Goal: Obtain resource: Download file/media

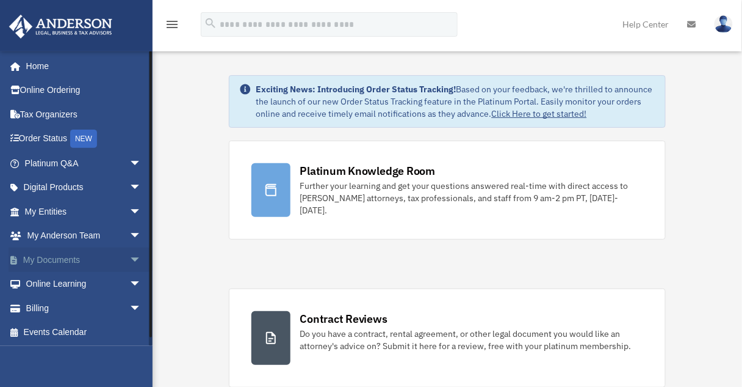
click at [60, 258] on link "My Documents arrow_drop_down" at bounding box center [84, 259] width 151 height 24
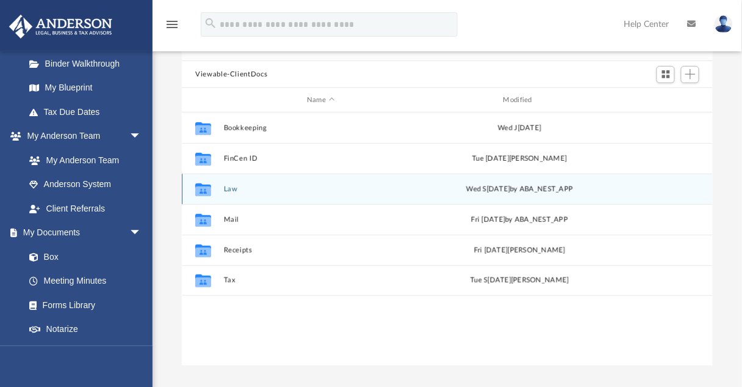
scroll to position [98, 0]
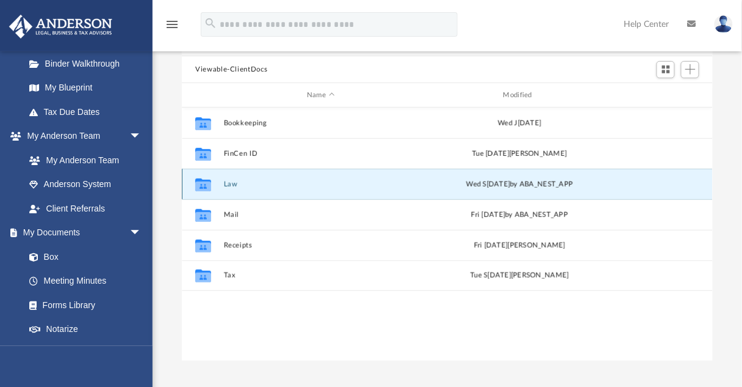
click at [228, 184] on button "Law" at bounding box center [321, 184] width 194 height 8
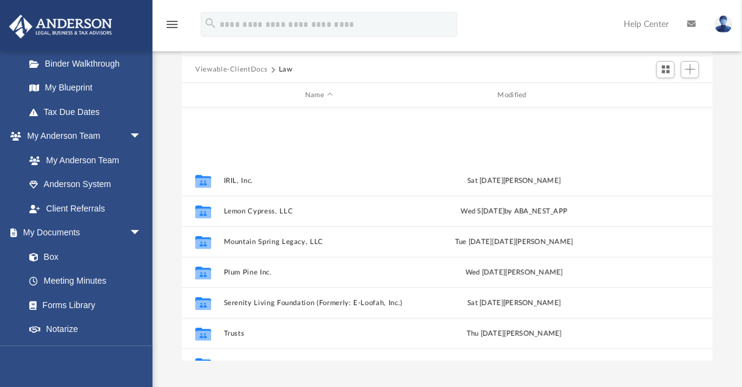
scroll to position [1029, 0]
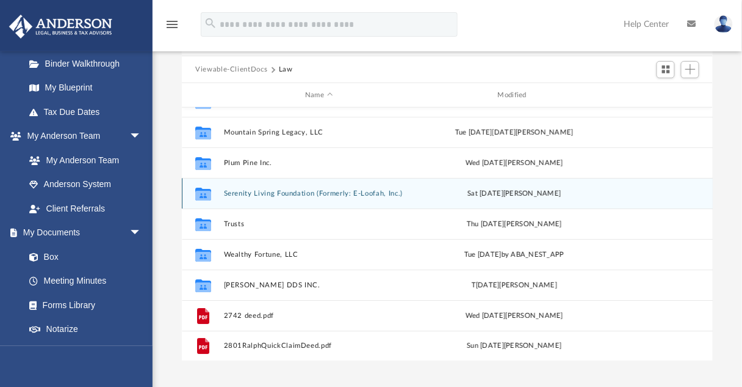
click at [387, 201] on div "Collaborated Folder Serenity Living Foundation (Formerly: E-Loofah, Inc.) [DATE…" at bounding box center [447, 193] width 531 height 31
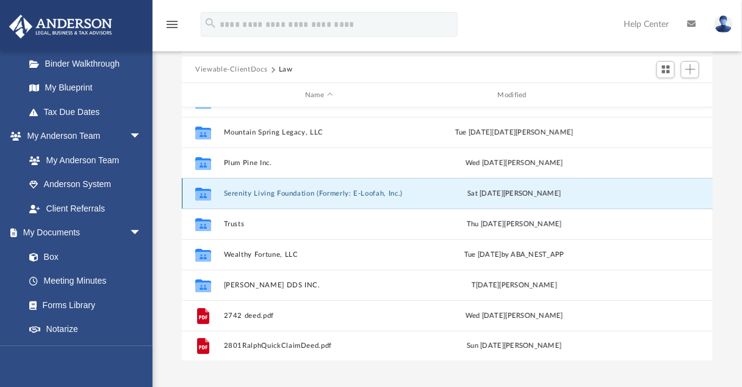
click at [246, 193] on button "Serenity Living Foundation (Formerly: E-Loofah, Inc.)" at bounding box center [319, 193] width 191 height 8
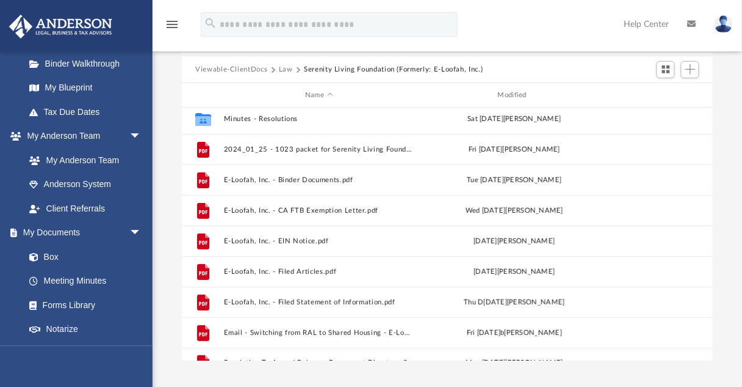
scroll to position [0, 0]
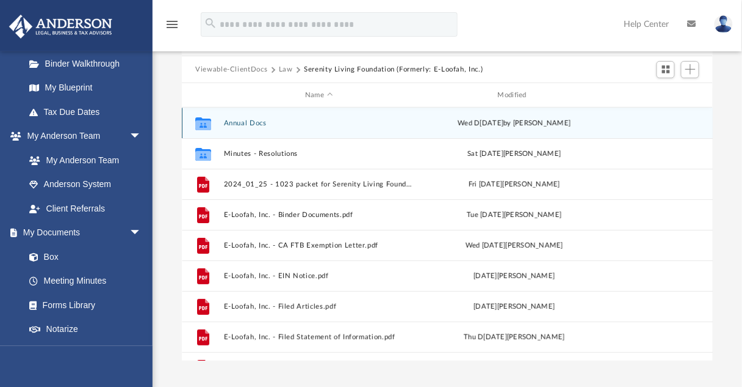
click at [252, 126] on button "Annual Docs" at bounding box center [319, 123] width 191 height 8
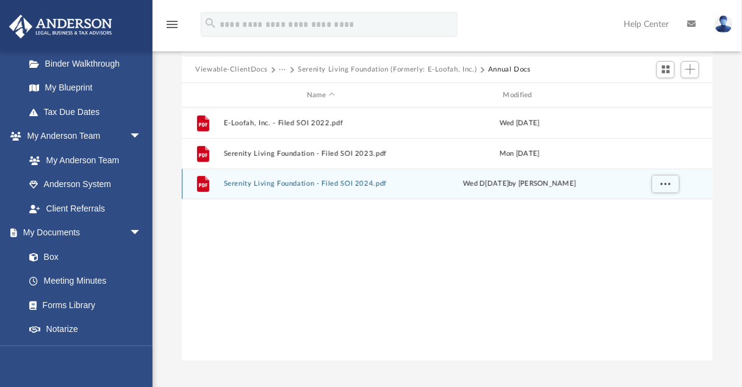
click at [306, 181] on button "Serenity Living Foundation - Filed SOI 2024.pdf" at bounding box center [321, 184] width 194 height 8
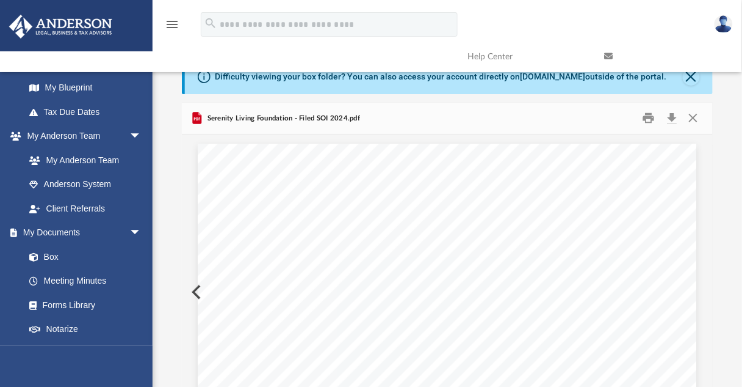
scroll to position [7, 0]
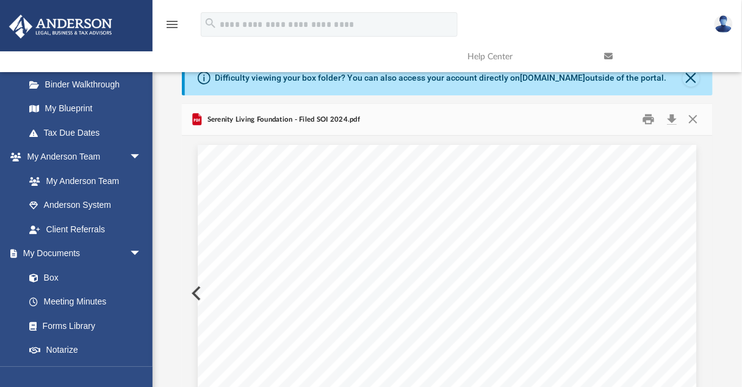
click at [693, 75] on link at bounding box center [664, 56] width 137 height 48
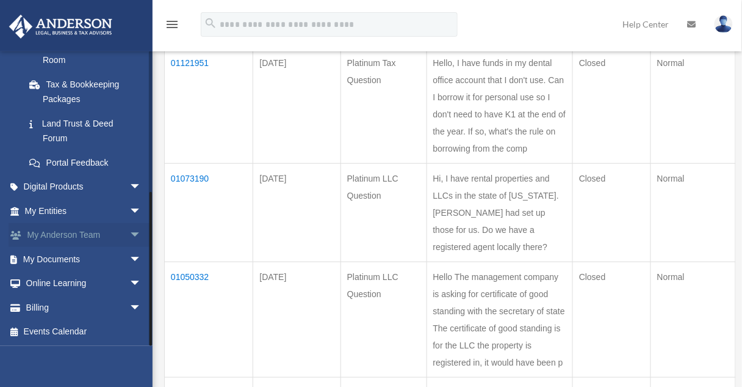
scroll to position [195, 0]
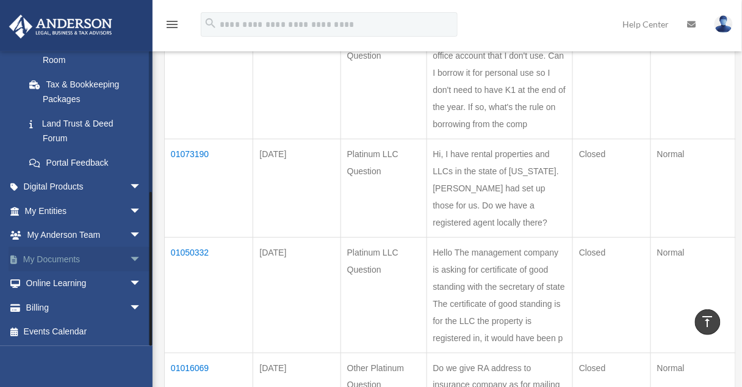
click at [129, 258] on span "arrow_drop_down" at bounding box center [141, 259] width 24 height 25
click at [43, 284] on span at bounding box center [40, 283] width 8 height 9
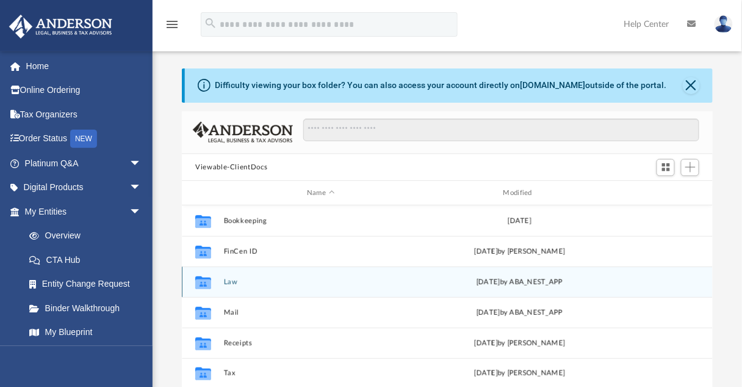
scroll to position [49, 0]
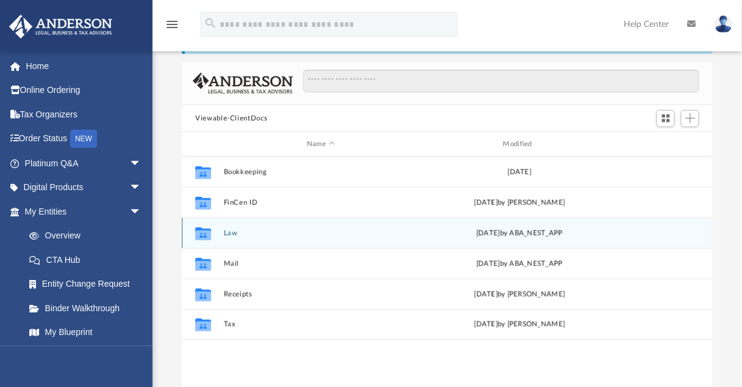
click at [228, 231] on button "Law" at bounding box center [321, 233] width 194 height 8
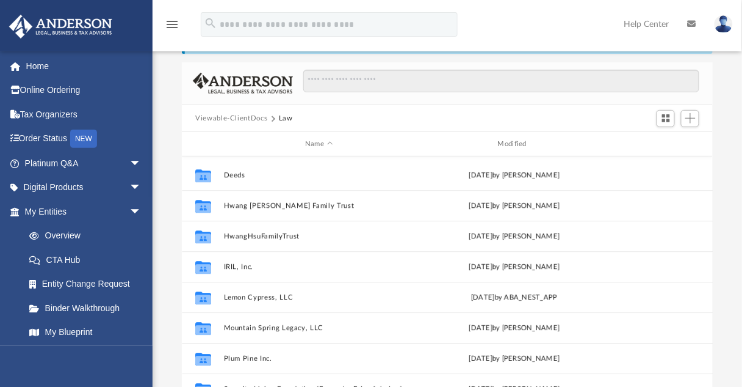
scroll to position [1029, 0]
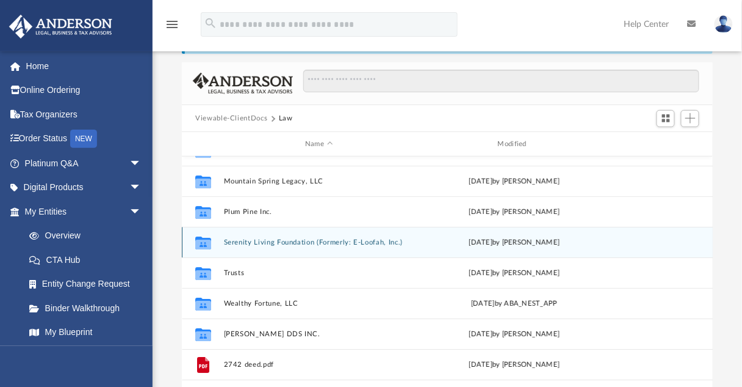
click at [326, 242] on button "Serenity Living Foundation (Formerly: E-Loofah, Inc.)" at bounding box center [319, 242] width 191 height 8
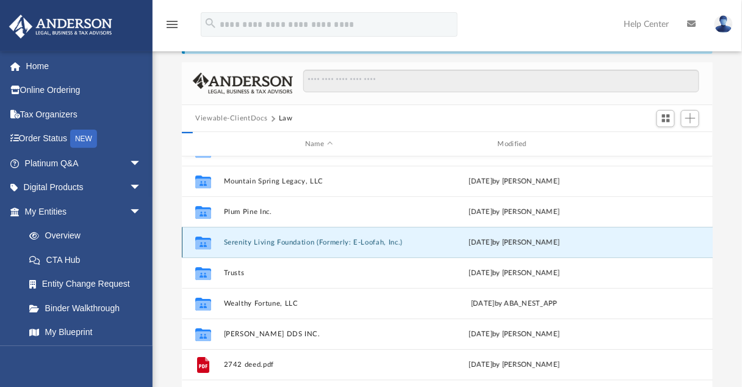
click at [326, 242] on button "Serenity Living Foundation (Formerly: E-Loofah, Inc.)" at bounding box center [319, 242] width 191 height 8
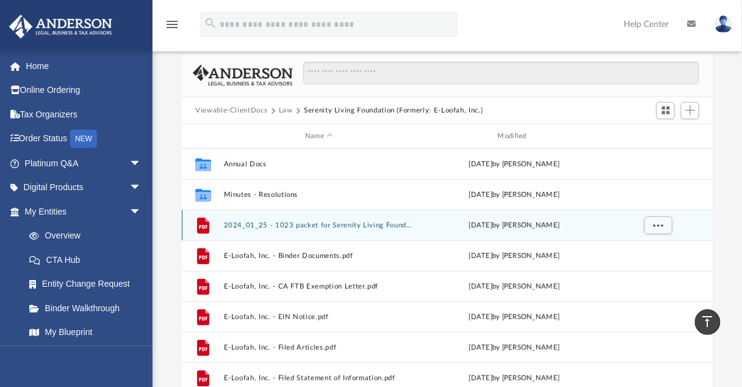
scroll to position [49, 0]
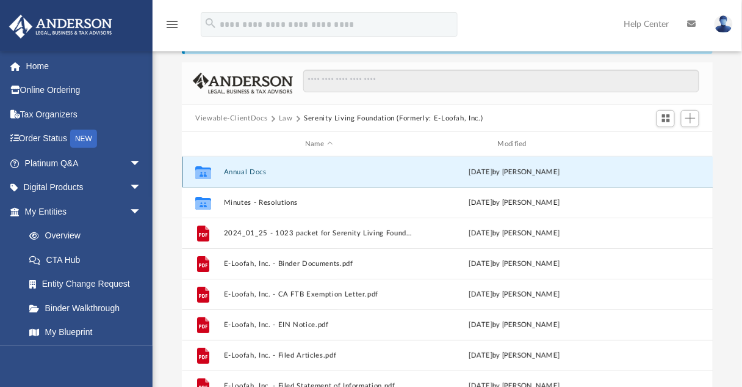
click at [259, 169] on button "Annual Docs" at bounding box center [319, 172] width 191 height 8
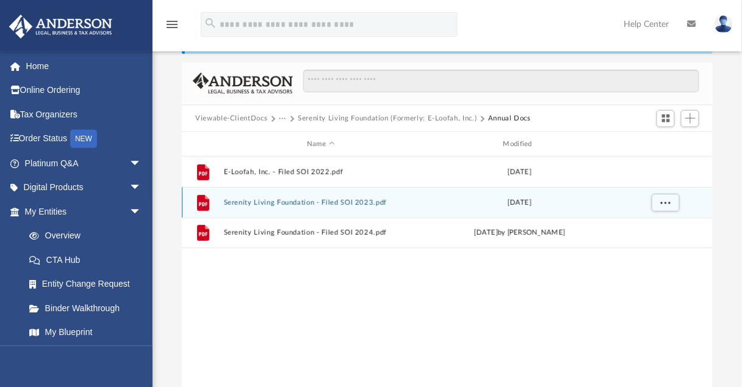
click at [261, 198] on button "Serenity Living Foundation - Filed SOI 2023.pdf" at bounding box center [321, 202] width 194 height 8
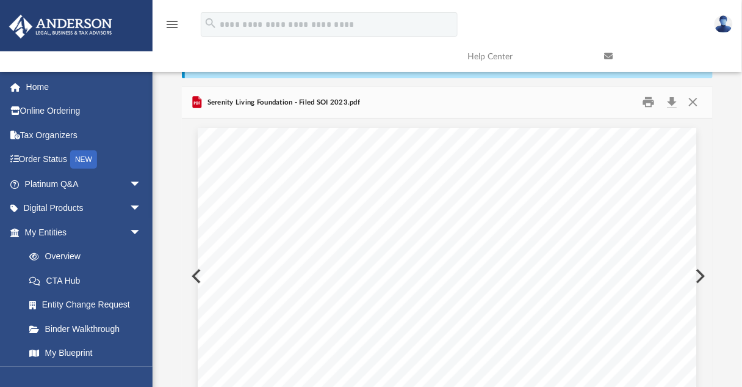
scroll to position [0, 0]
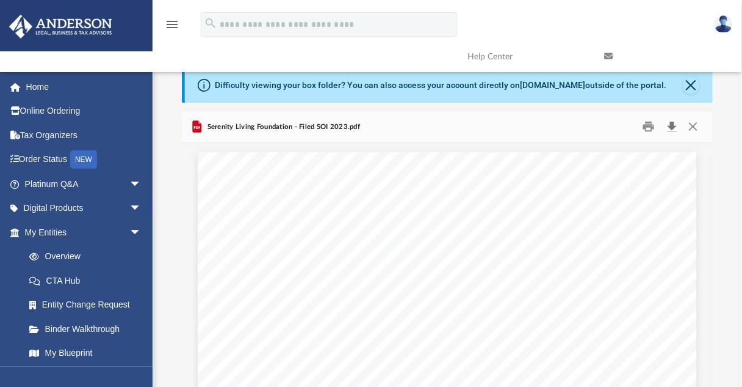
drag, startPoint x: 672, startPoint y: 128, endPoint x: 664, endPoint y: 129, distance: 7.4
click at [672, 128] on button "Download" at bounding box center [672, 126] width 22 height 19
click at [696, 126] on button "Close" at bounding box center [694, 126] width 22 height 19
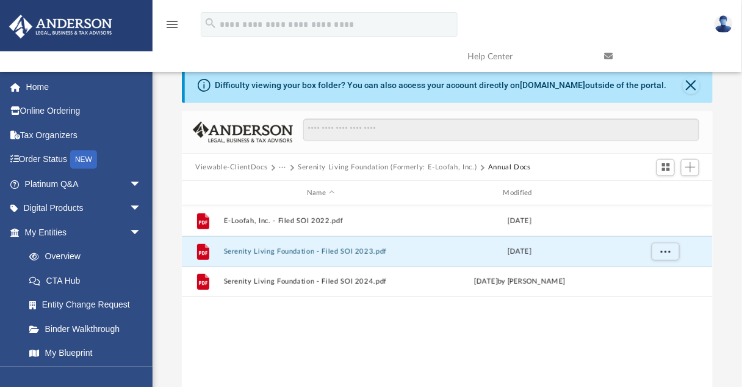
click at [283, 169] on button "···" at bounding box center [283, 167] width 8 height 11
click at [289, 189] on li "Law" at bounding box center [292, 188] width 14 height 13
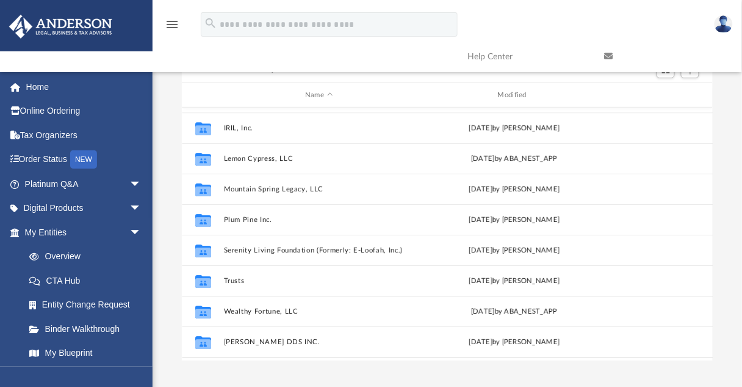
scroll to position [977, 0]
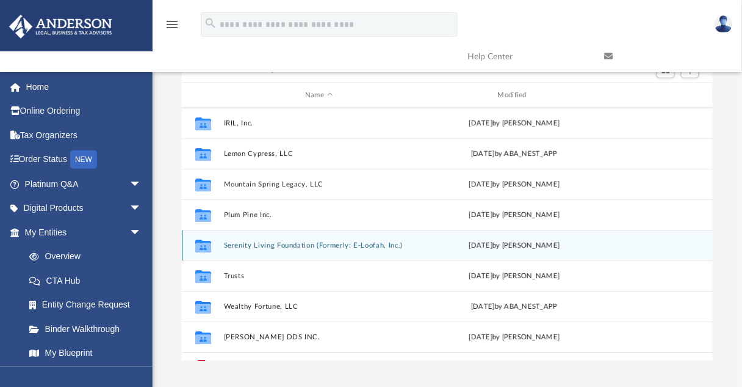
click at [382, 247] on button "Serenity Living Foundation (Formerly: E-Loofah, Inc.)" at bounding box center [319, 245] width 191 height 8
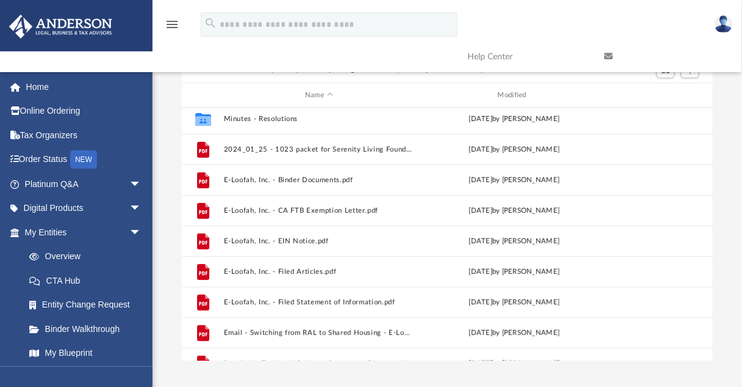
scroll to position [49, 0]
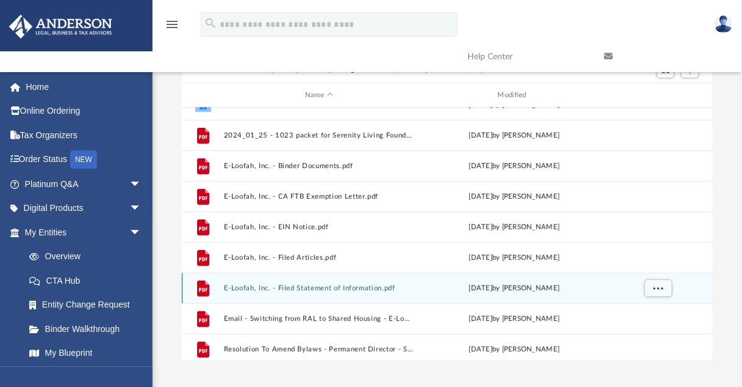
click at [327, 289] on button "E-Loofah, Inc. - Filed Statement of Information.pdf" at bounding box center [319, 288] width 191 height 8
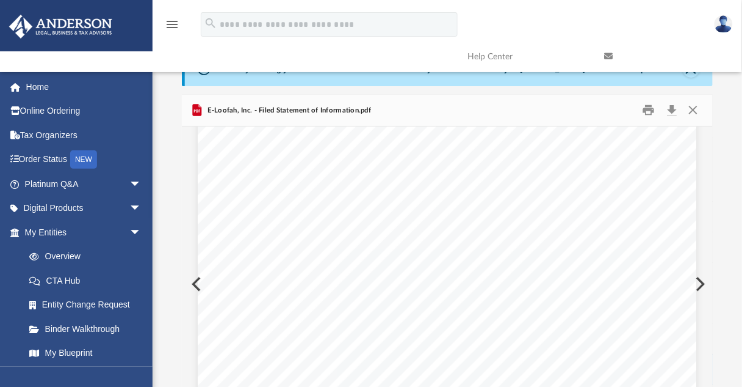
scroll to position [2, 0]
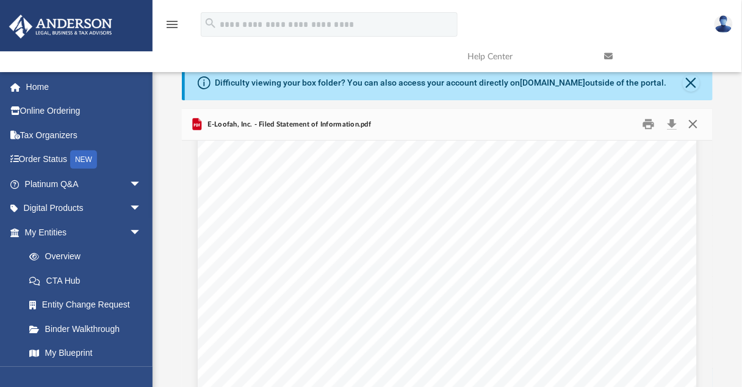
click at [698, 125] on button "Close" at bounding box center [694, 124] width 22 height 19
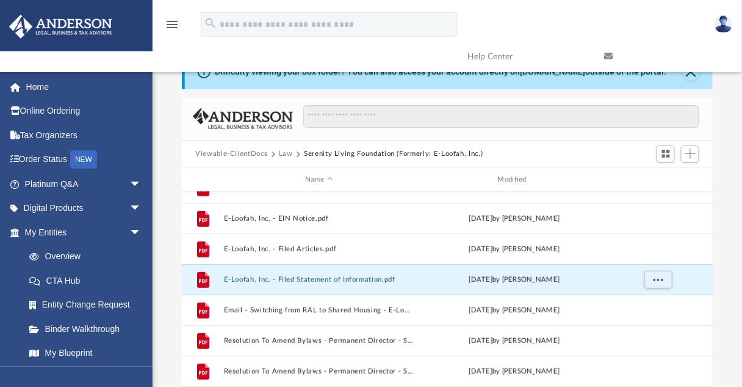
scroll to position [147, 0]
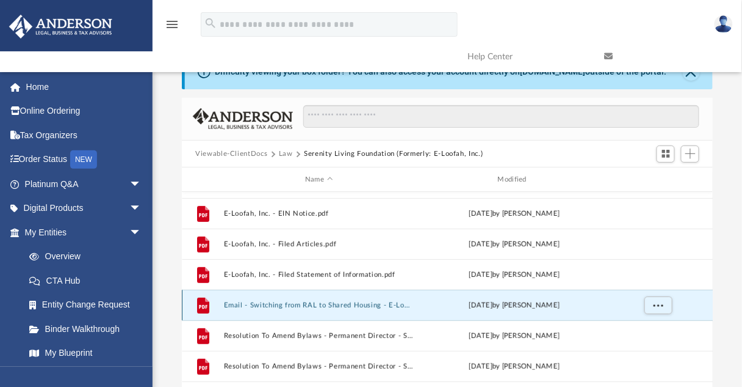
click at [320, 305] on button "Email - Switching from RAL to Shared Housing - E-Loofah, Inc..pdf" at bounding box center [319, 305] width 191 height 8
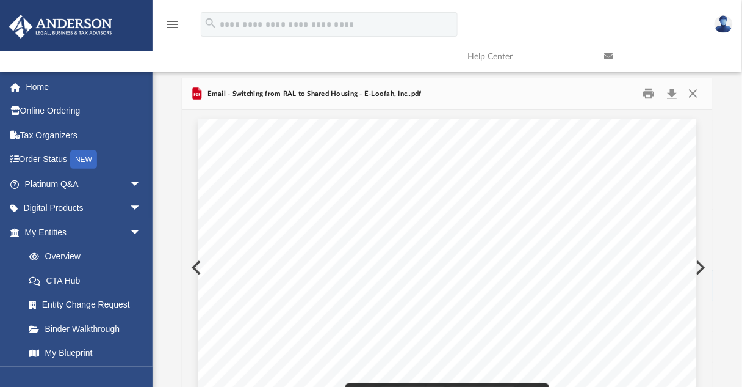
scroll to position [0, 0]
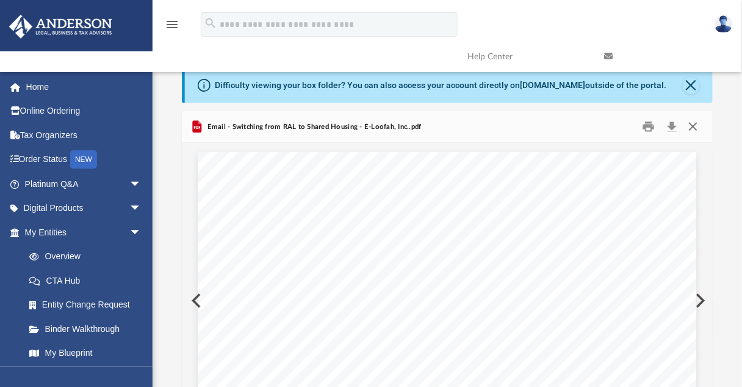
drag, startPoint x: 696, startPoint y: 126, endPoint x: 688, endPoint y: 139, distance: 15.4
click at [695, 126] on button "Close" at bounding box center [694, 126] width 22 height 19
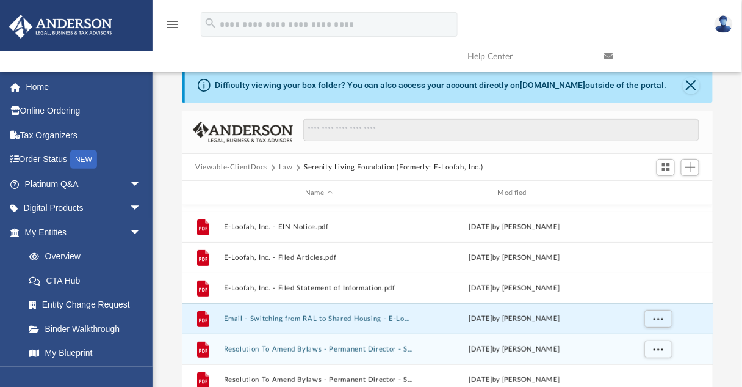
click at [355, 348] on button "Resolution To Amend Bylaws - Permanent Director - Serenity Living Foundation - …" at bounding box center [319, 349] width 191 height 8
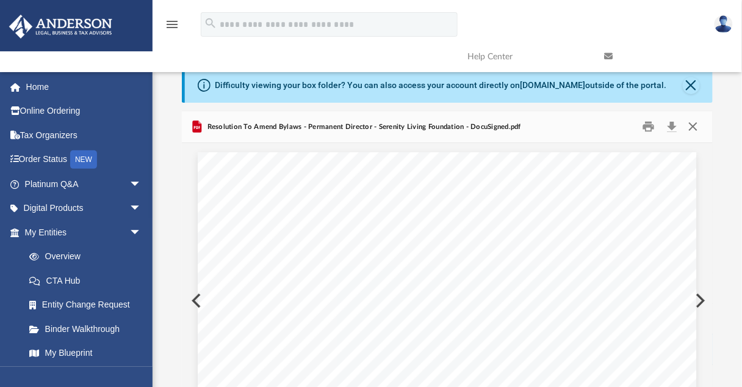
click at [695, 125] on button "Close" at bounding box center [694, 126] width 22 height 19
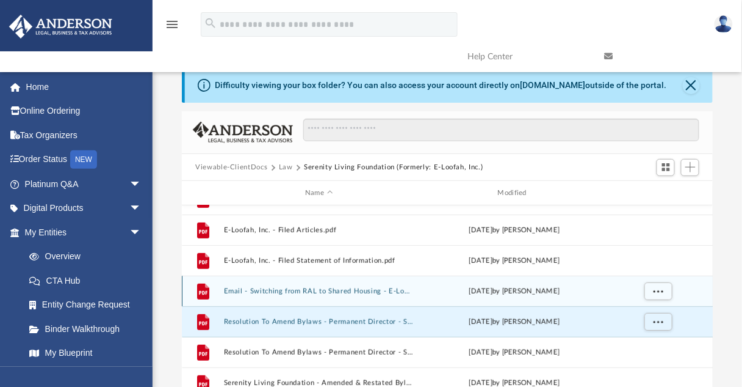
scroll to position [49, 0]
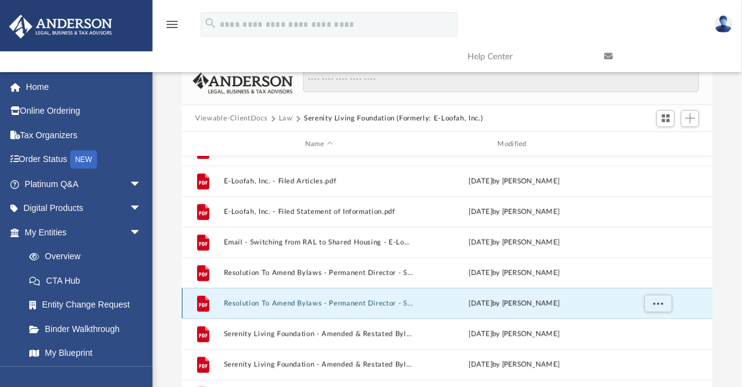
click at [343, 305] on button "Resolution To Amend Bylaws - Permanent Director - Serenity Living Foundation.pdf" at bounding box center [319, 303] width 191 height 8
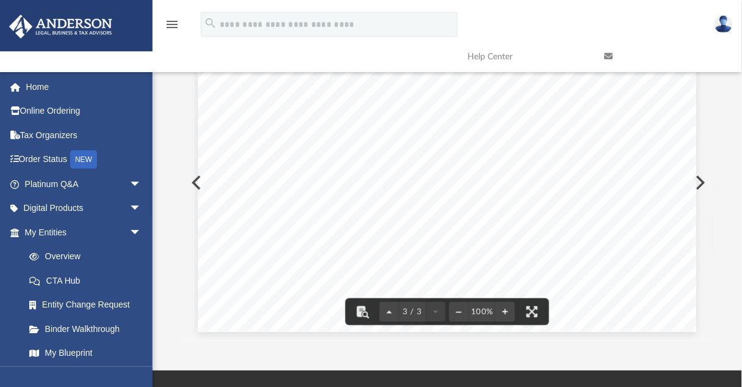
scroll to position [0, 0]
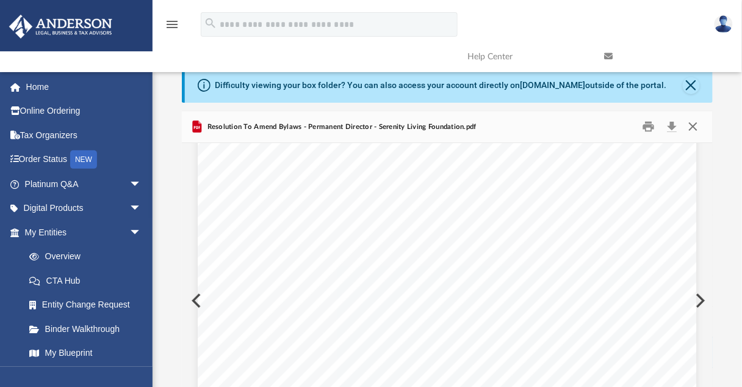
drag, startPoint x: 697, startPoint y: 125, endPoint x: 687, endPoint y: 134, distance: 13.4
click at [697, 125] on button "Close" at bounding box center [694, 126] width 22 height 19
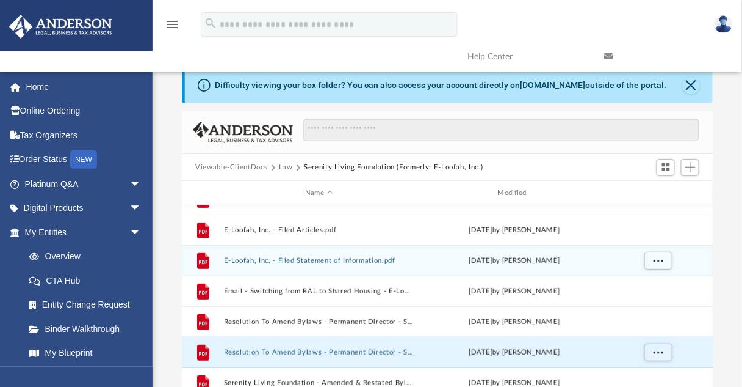
scroll to position [147, 0]
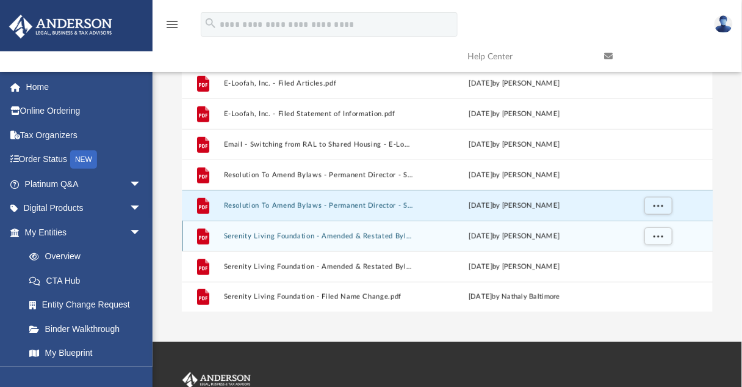
click at [303, 237] on button "Serenity Living Foundation - Amended & Restated Bylaws - DocuSigned.pdf" at bounding box center [319, 236] width 191 height 8
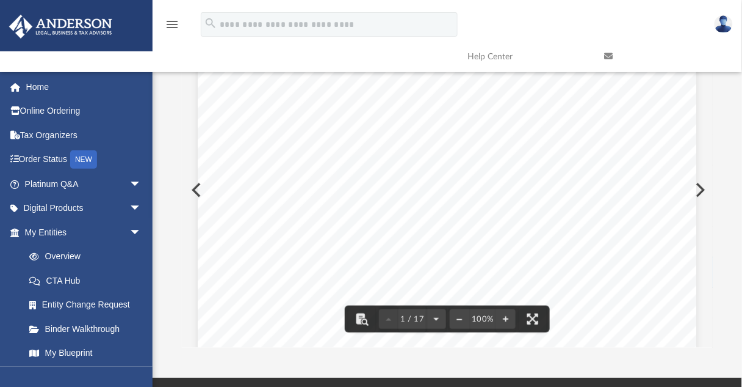
scroll to position [0, 0]
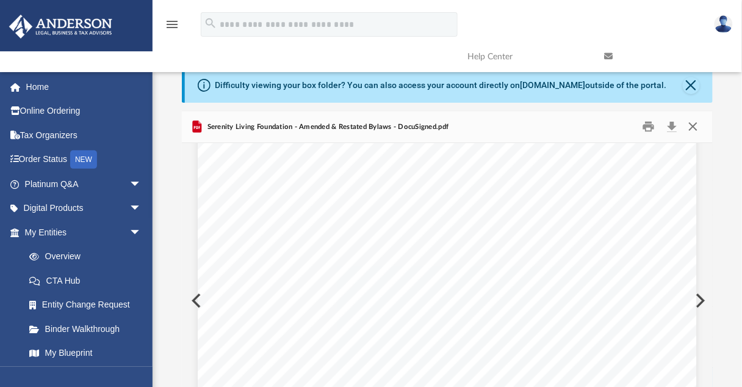
click at [692, 122] on button "Close" at bounding box center [694, 126] width 22 height 19
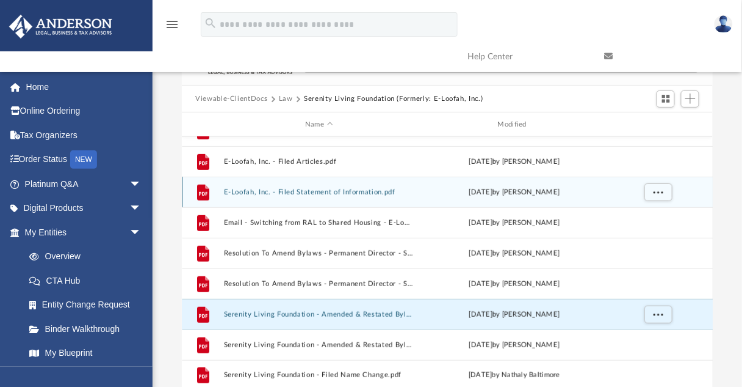
scroll to position [108, 0]
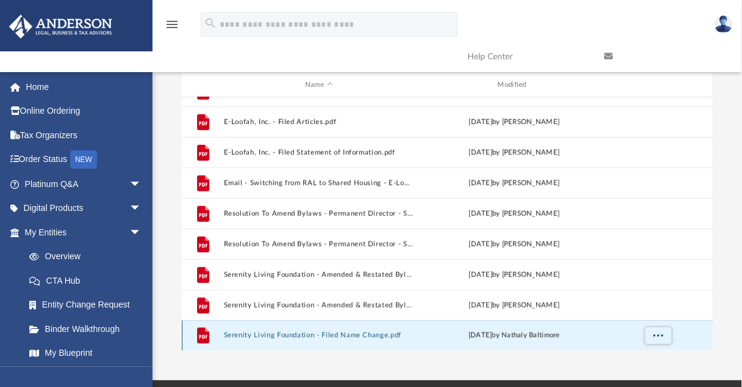
click at [356, 333] on button "Serenity Living Foundation - Filed Name Change.pdf" at bounding box center [319, 336] width 191 height 8
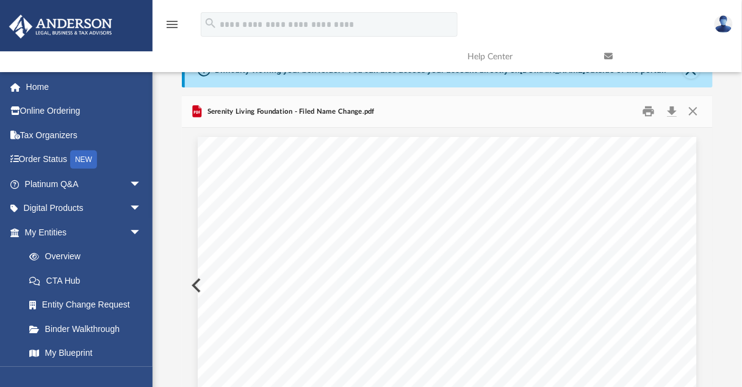
scroll to position [0, 0]
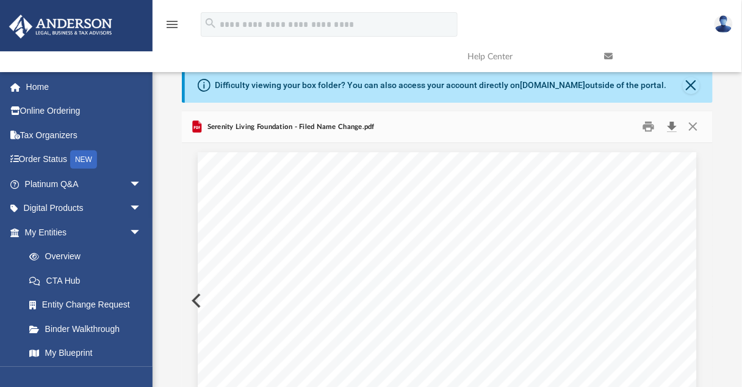
click at [675, 125] on button "Download" at bounding box center [672, 126] width 22 height 19
